Goal: Navigation & Orientation: Find specific page/section

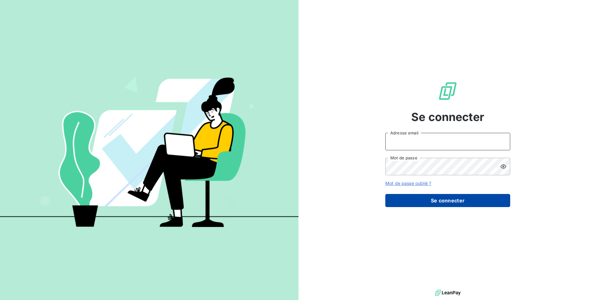
type input "[EMAIL_ADDRESS][DOMAIN_NAME]"
click at [423, 205] on button "Se connecter" at bounding box center [447, 200] width 125 height 13
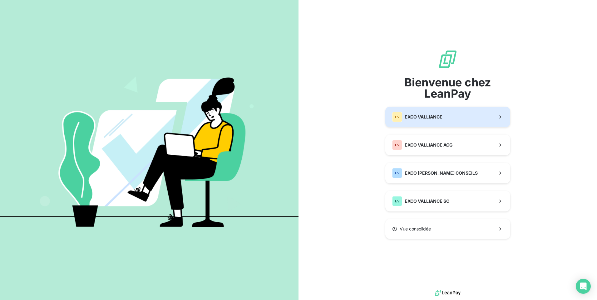
click at [427, 120] on span "EXCO VALLIANCE" at bounding box center [424, 117] width 38 height 6
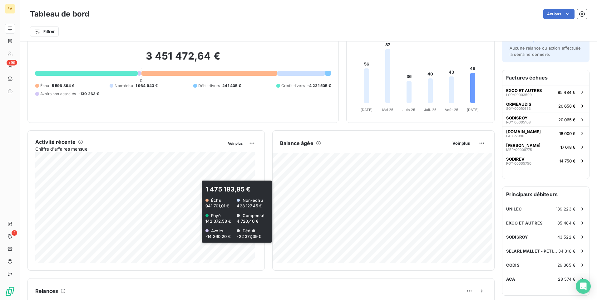
scroll to position [0, 0]
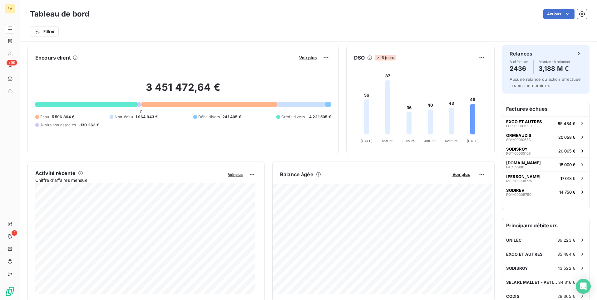
click at [367, 58] on icon at bounding box center [369, 57] width 5 height 5
click at [478, 58] on html "EV +99 2 Tableau de bord Actions Filtrer Encours client Voir plus 3 451 472,64 …" at bounding box center [298, 150] width 597 height 300
click at [364, 57] on html "EV +99 2 Tableau de bord Actions Filtrer Encours client Voir plus 3 451 472,64 …" at bounding box center [298, 150] width 597 height 300
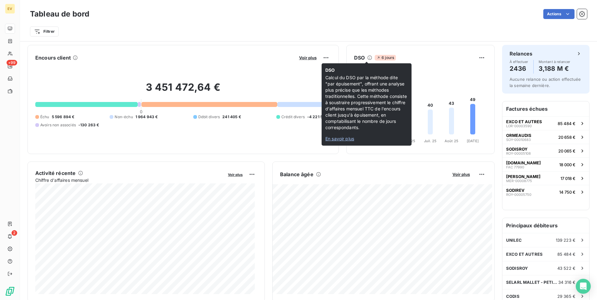
click at [340, 141] on span "En savoir plus" at bounding box center [339, 138] width 29 height 5
